Goal: Information Seeking & Learning: Learn about a topic

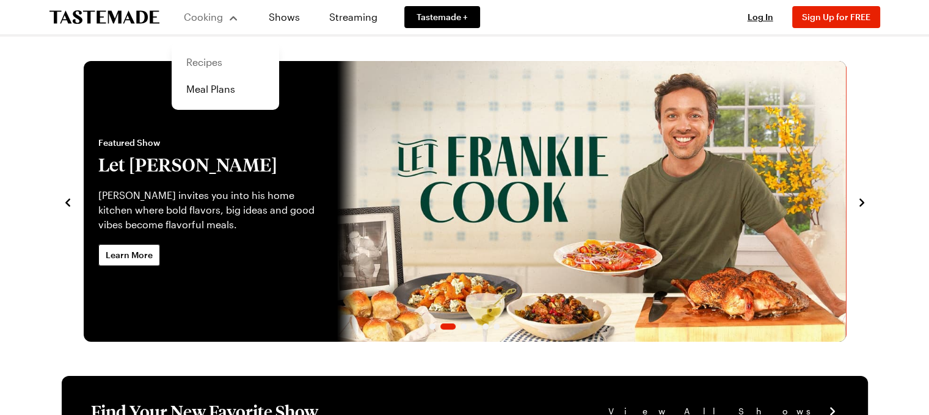
click at [217, 57] on link "Recipes" at bounding box center [225, 62] width 93 height 27
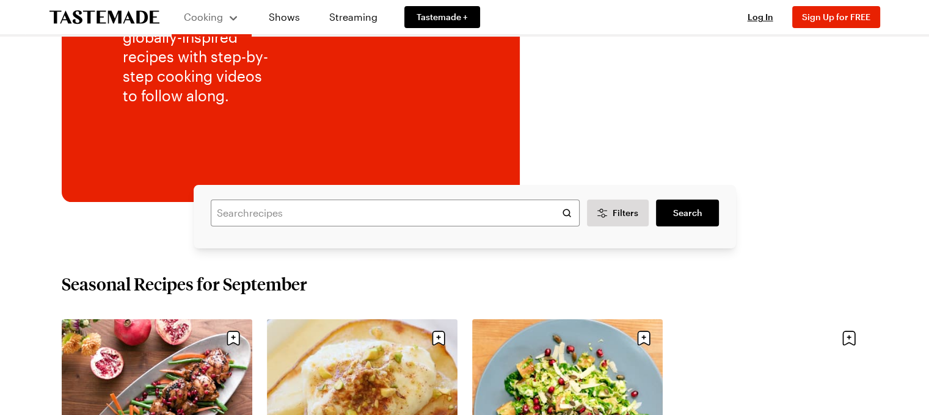
scroll to position [188, 0]
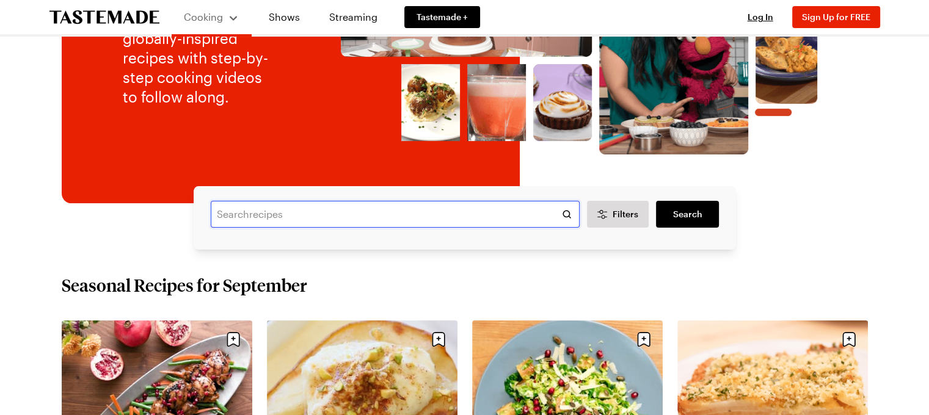
click at [236, 214] on input "text" at bounding box center [395, 214] width 369 height 27
type input "Banoffee Fro-Yo Tart"
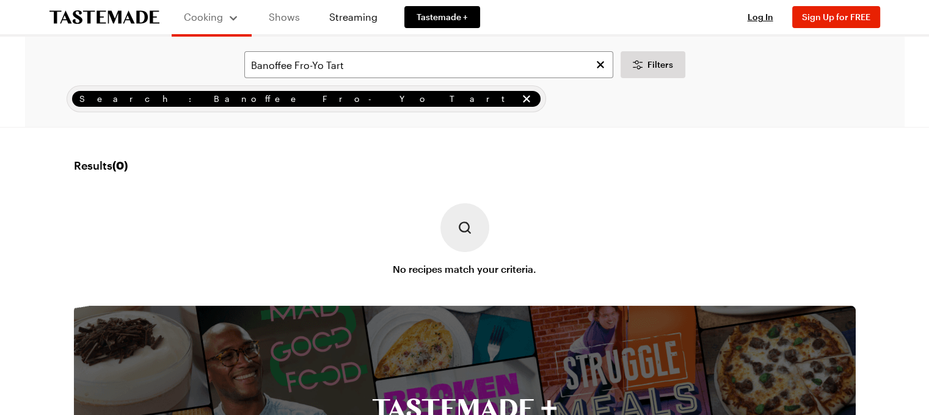
click at [297, 16] on link "Shows" at bounding box center [285, 17] width 56 height 34
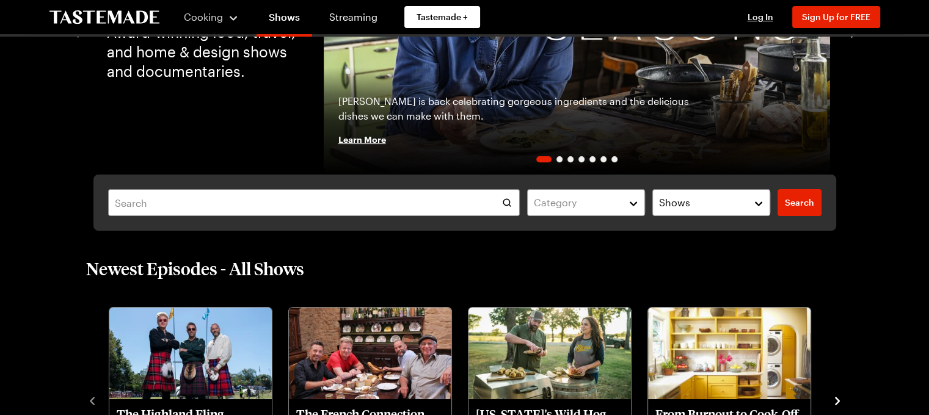
scroll to position [183, 0]
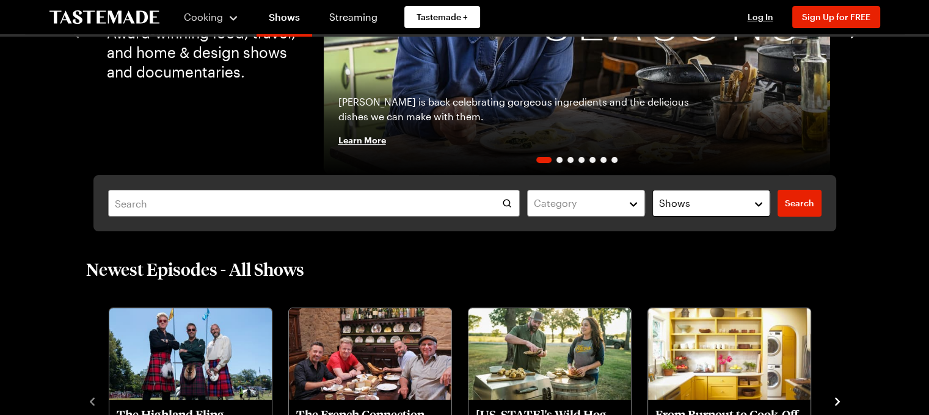
click at [704, 197] on div "Shows" at bounding box center [702, 203] width 86 height 15
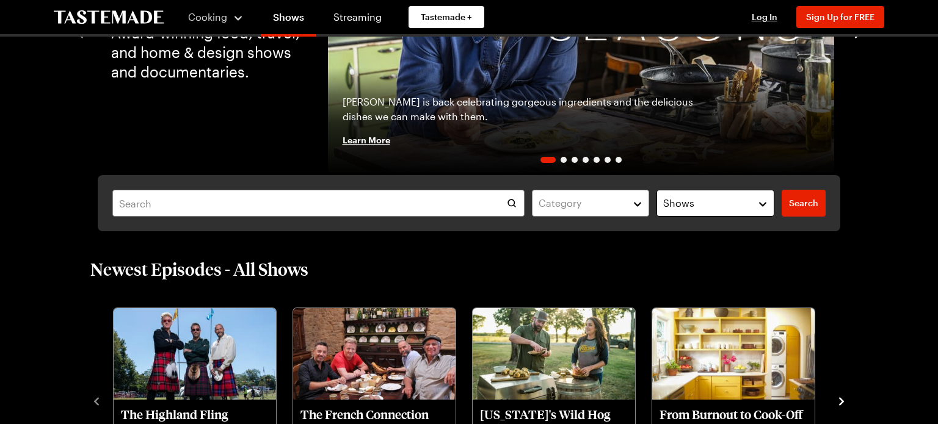
click at [704, 197] on div "Shows" at bounding box center [706, 203] width 86 height 15
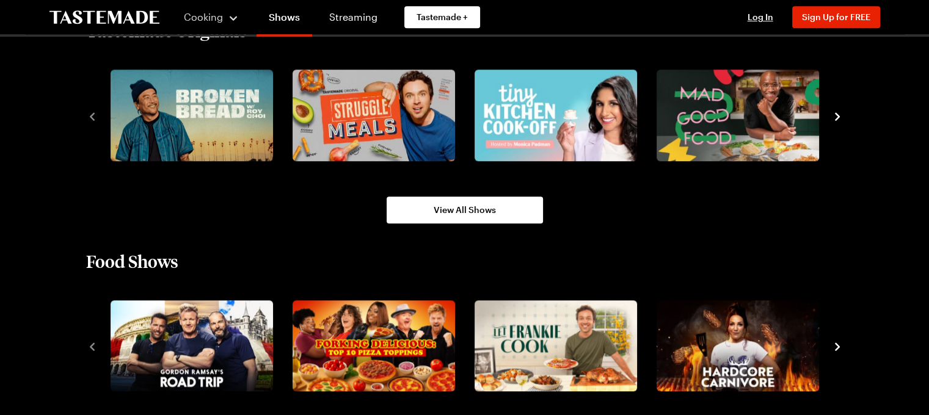
scroll to position [919, 0]
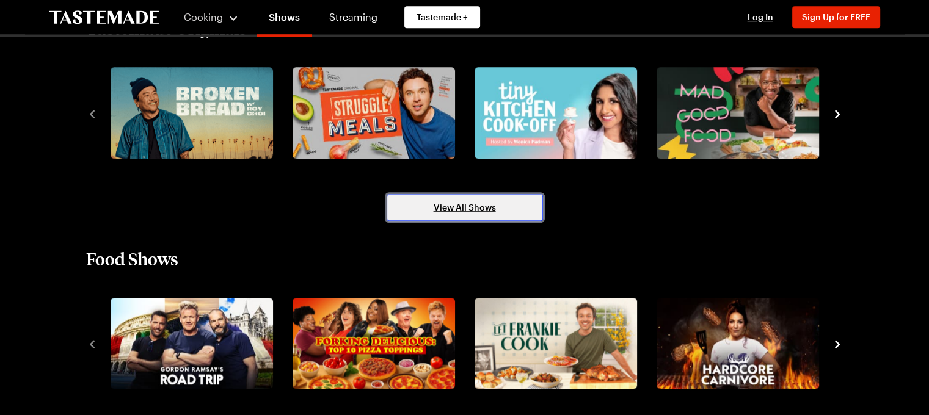
click at [508, 218] on link "View All Shows" at bounding box center [465, 207] width 156 height 27
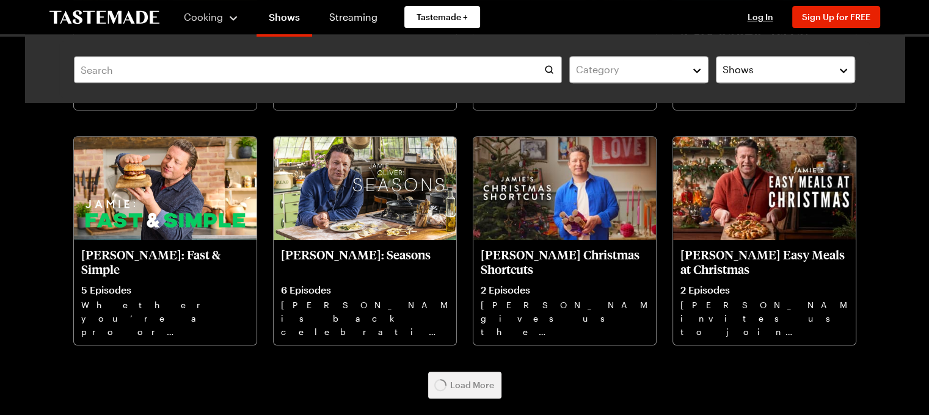
scroll to position [525, 0]
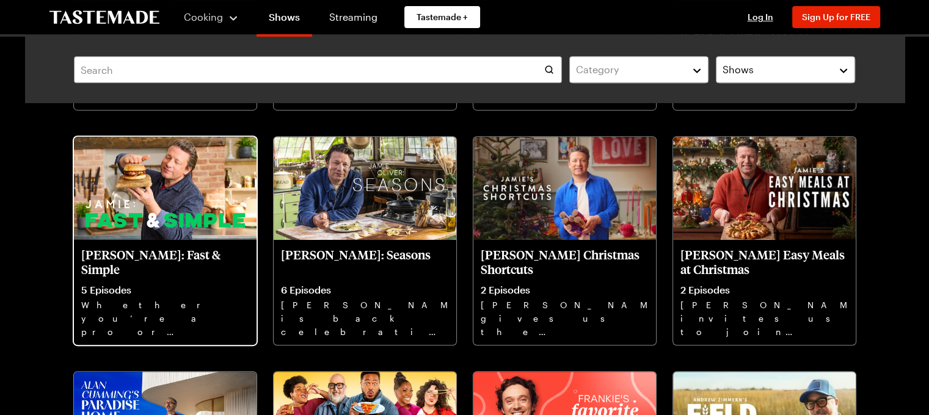
click at [162, 213] on img at bounding box center [165, 188] width 183 height 103
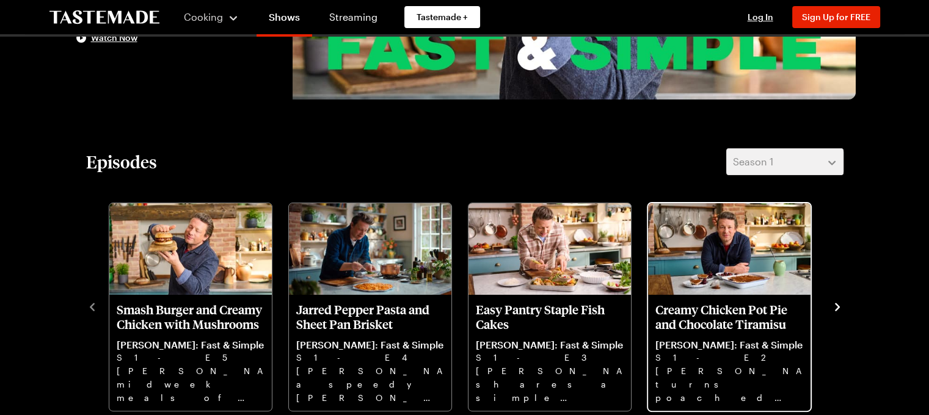
scroll to position [274, 0]
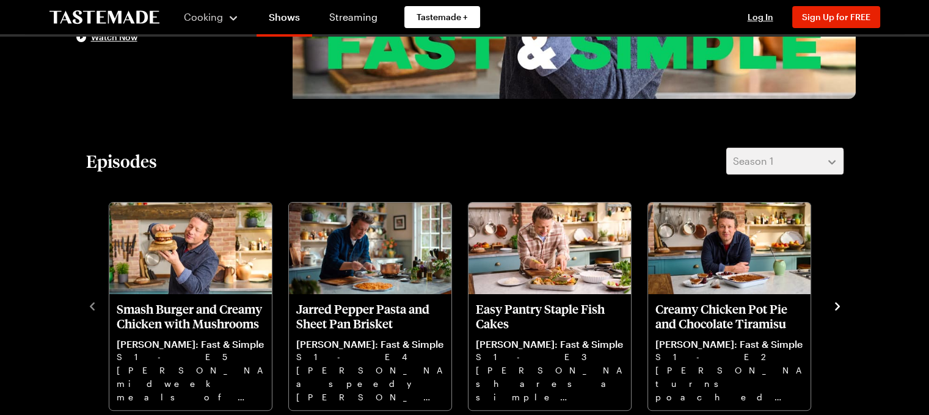
click at [837, 307] on icon "navigate to next item" at bounding box center [837, 306] width 5 height 8
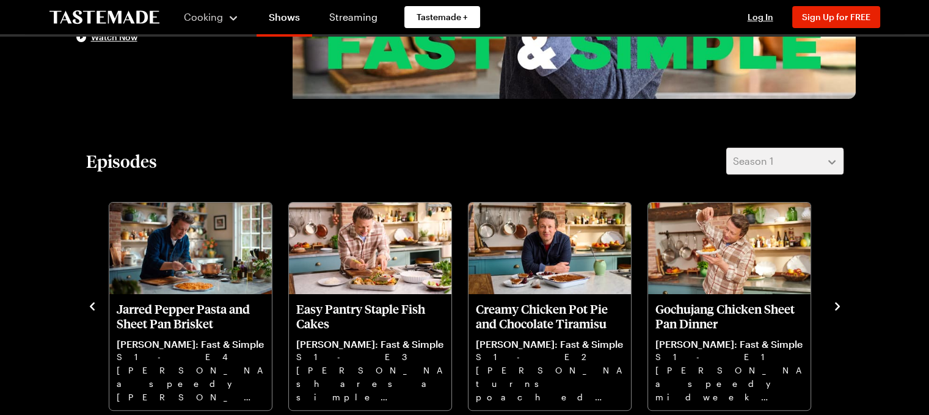
click at [837, 307] on icon "navigate to next item" at bounding box center [837, 306] width 5 height 8
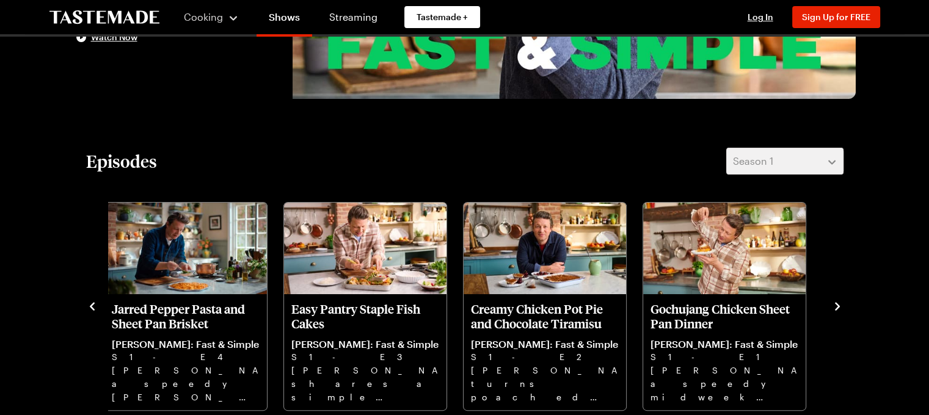
click at [837, 307] on icon "navigate to next item" at bounding box center [837, 306] width 5 height 8
click at [831, 304] on icon "navigate to next item" at bounding box center [837, 306] width 12 height 12
click at [831, 305] on icon "navigate to next item" at bounding box center [837, 306] width 12 height 12
click at [848, 163] on div "Episodes Season 1 Smash Burger and Creamy Chicken with Mushrooms Jamie Oliver: …" at bounding box center [465, 280] width 782 height 264
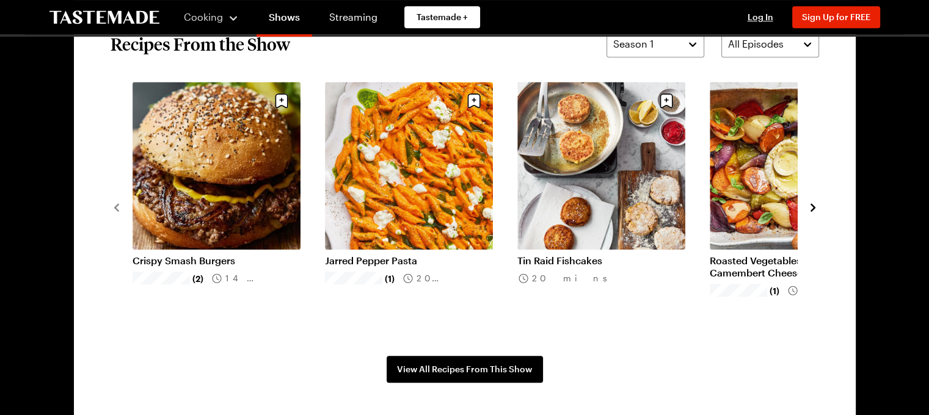
scroll to position [969, 0]
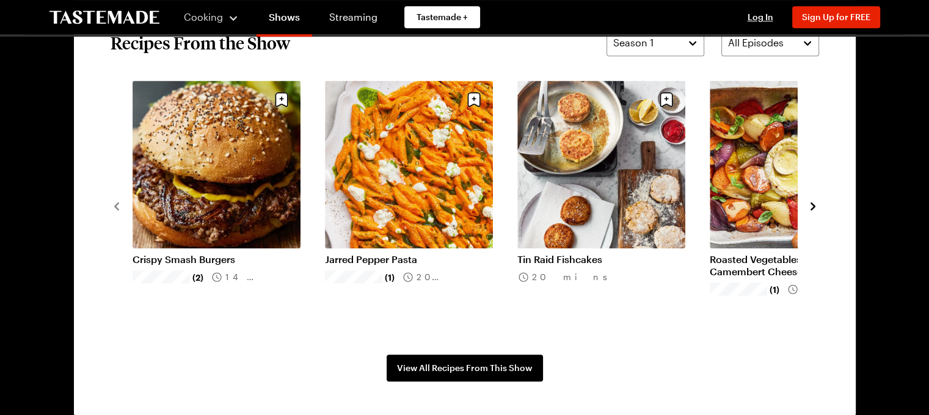
click at [809, 202] on icon "navigate to next item" at bounding box center [813, 206] width 12 height 12
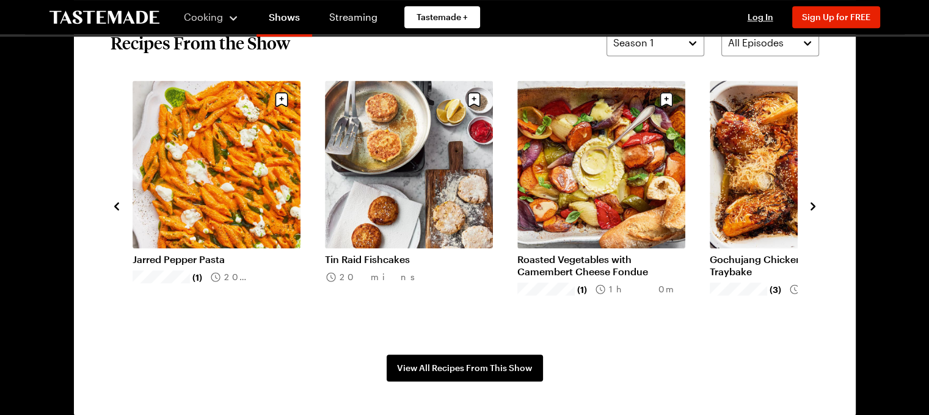
click at [809, 202] on icon "navigate to next item" at bounding box center [813, 206] width 12 height 12
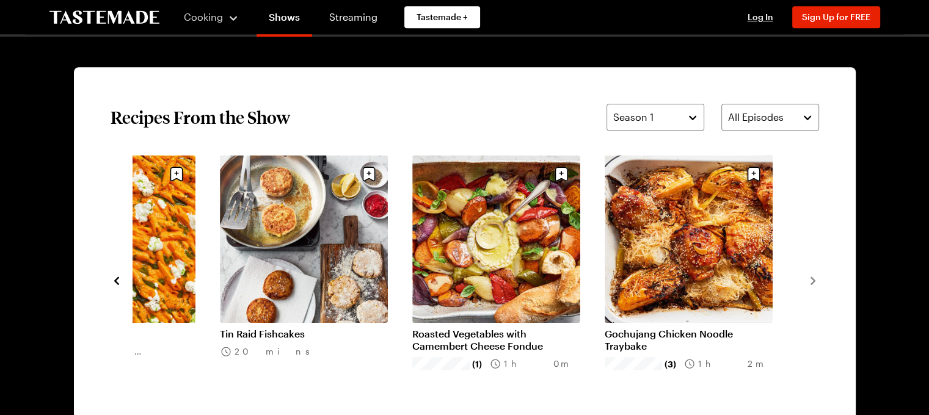
scroll to position [893, 0]
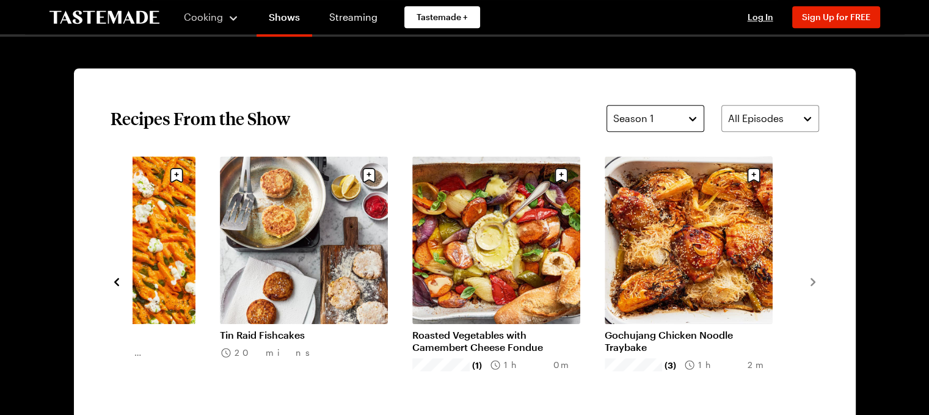
click at [685, 114] on button "Season 1" at bounding box center [655, 118] width 98 height 27
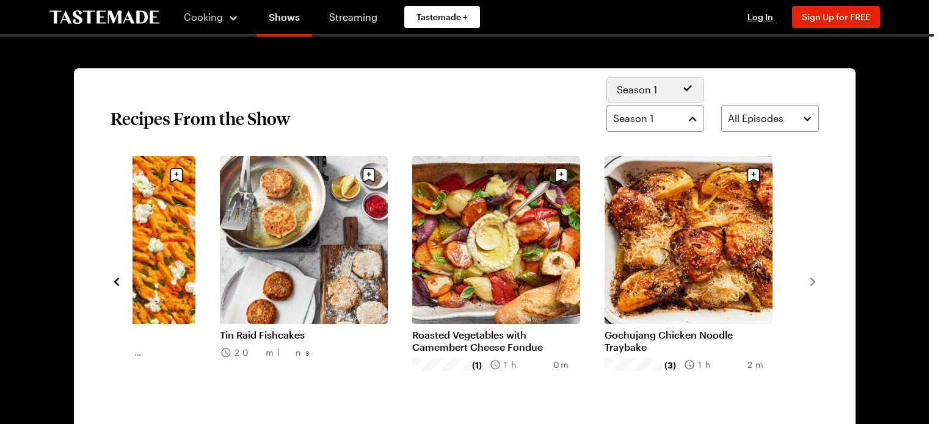
click at [741, 90] on section "Recipes From the Show Season 1 All Episodes Crispy Smash Burgers (2) 14 mins Ja…" at bounding box center [465, 281] width 782 height 426
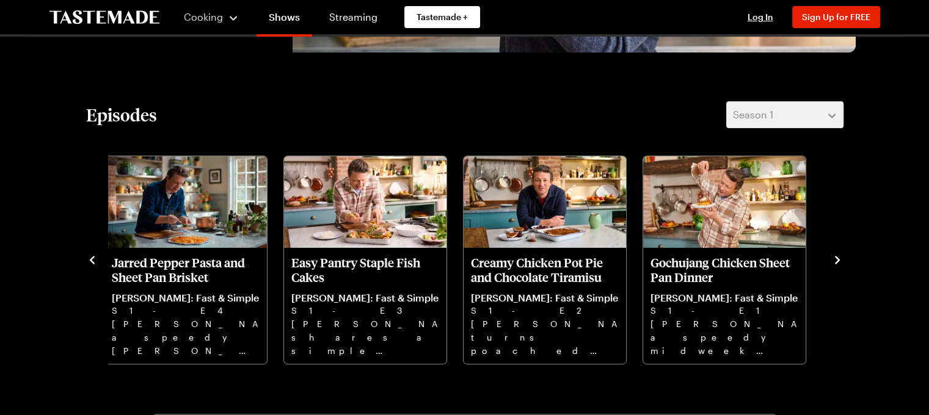
scroll to position [319, 0]
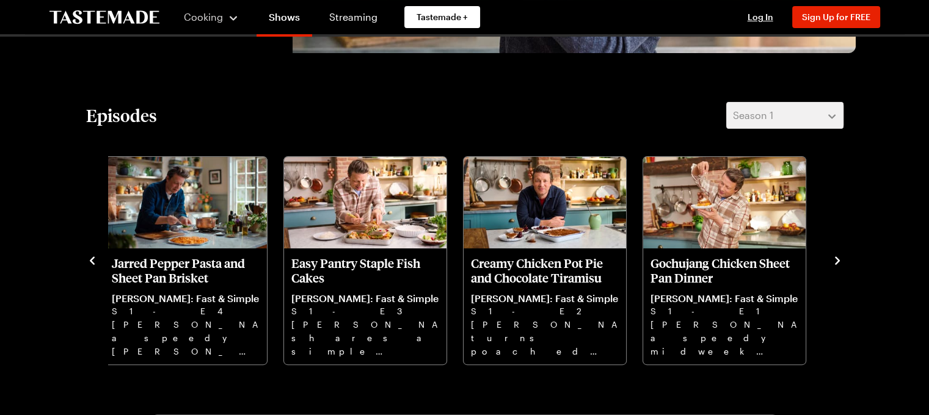
click at [85, 260] on div "Episodes Season 1 Smash Burger and Creamy Chicken with Mushrooms Jamie Oliver: …" at bounding box center [465, 234] width 782 height 264
click at [90, 260] on icon "navigate to previous item" at bounding box center [92, 261] width 5 height 8
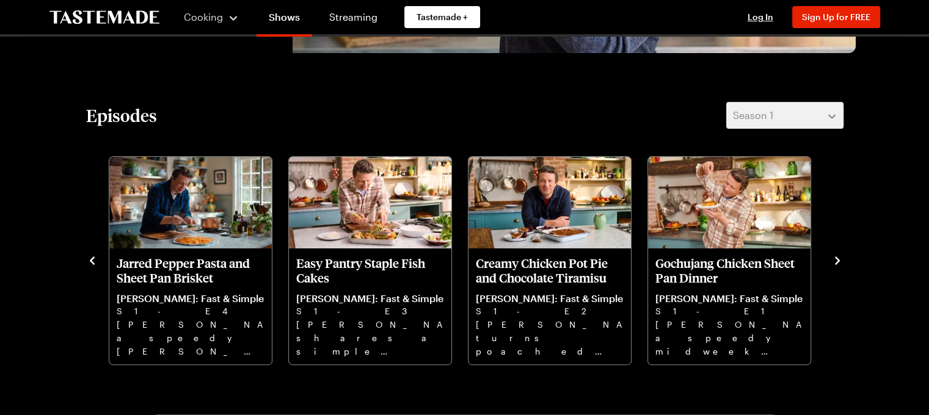
click at [90, 260] on icon "navigate to previous item" at bounding box center [92, 261] width 5 height 8
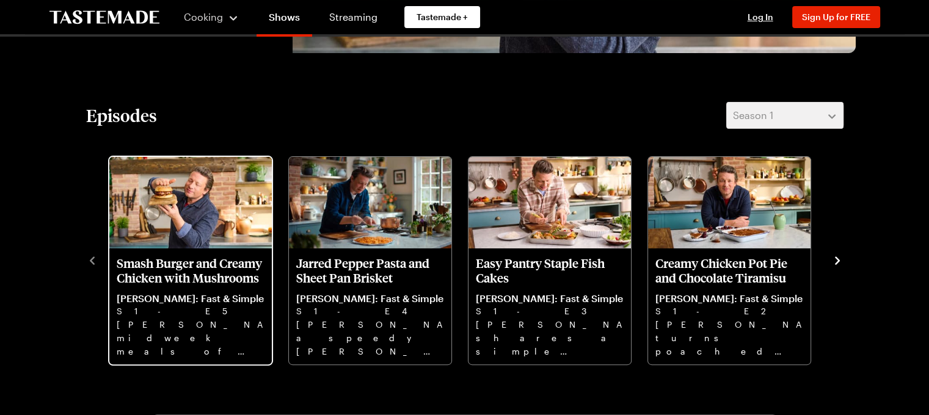
click at [168, 332] on p "Jamie cooks midweek meals of sweet pea chicken, a juicy Smash burger and a chic…" at bounding box center [191, 337] width 148 height 39
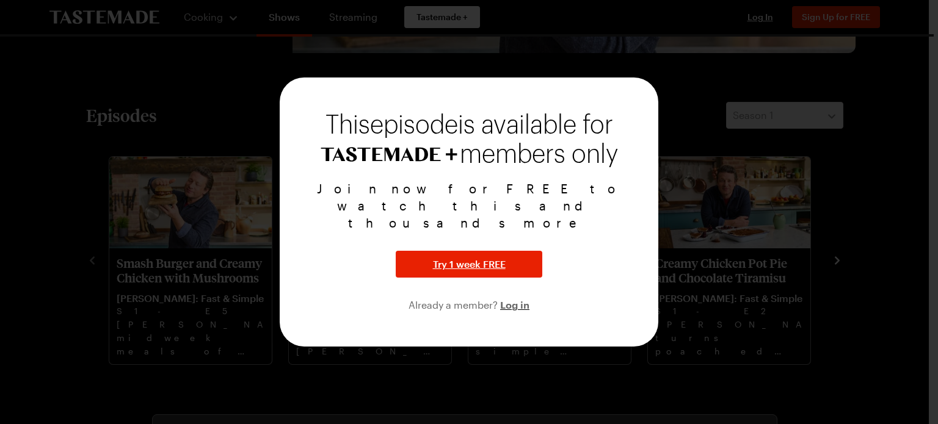
click at [123, 178] on div at bounding box center [469, 212] width 938 height 424
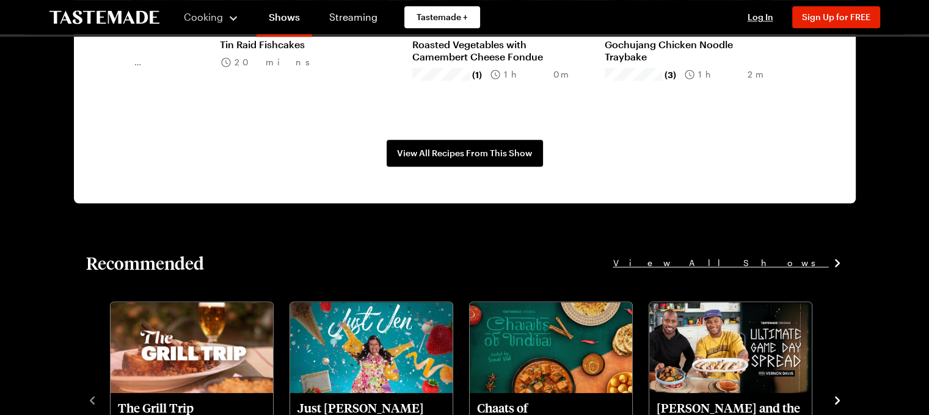
scroll to position [1184, 0]
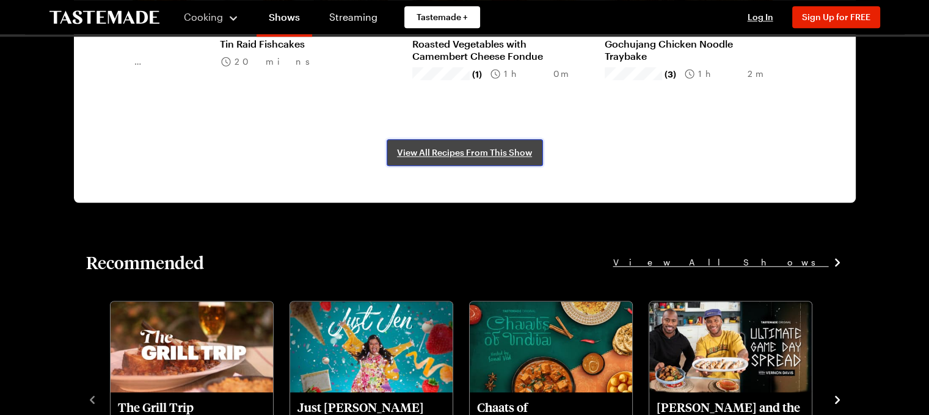
click at [456, 153] on span "View All Recipes From This Show" at bounding box center [464, 153] width 135 height 12
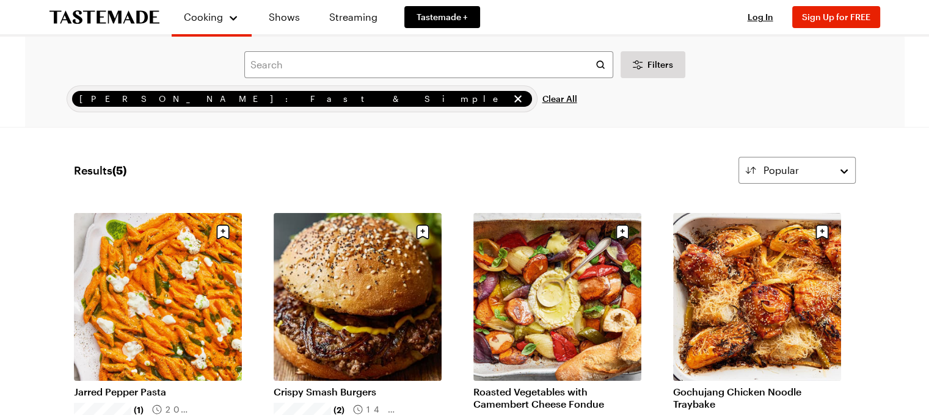
click at [847, 169] on button "Popular" at bounding box center [796, 170] width 117 height 27
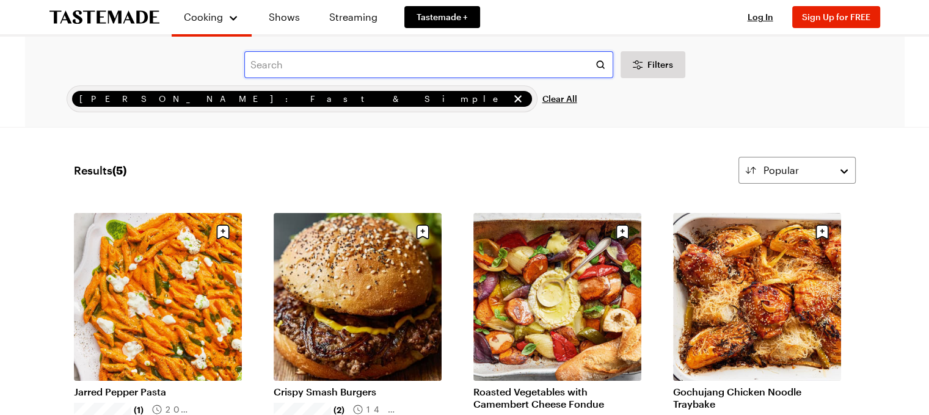
click at [382, 73] on input "text" at bounding box center [428, 64] width 369 height 27
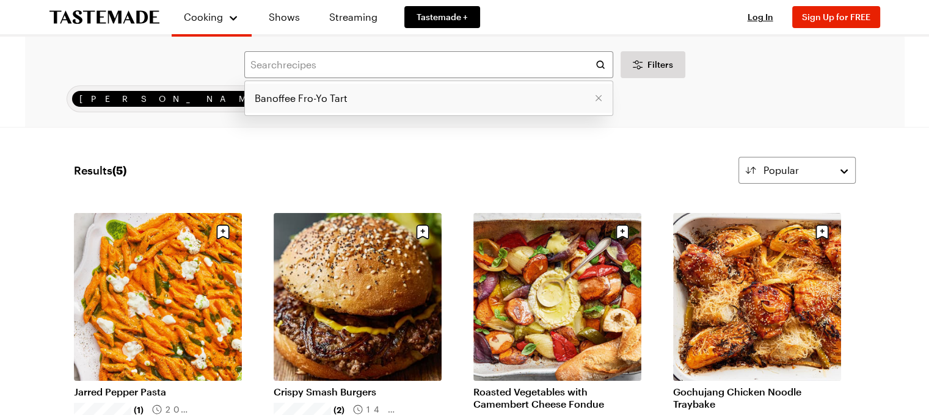
click at [331, 99] on span "Banoffee Fro-Yo Tart" at bounding box center [301, 98] width 93 height 15
type input "Banoffee Fro-Yo Tart"
